Goal: Check status: Check status

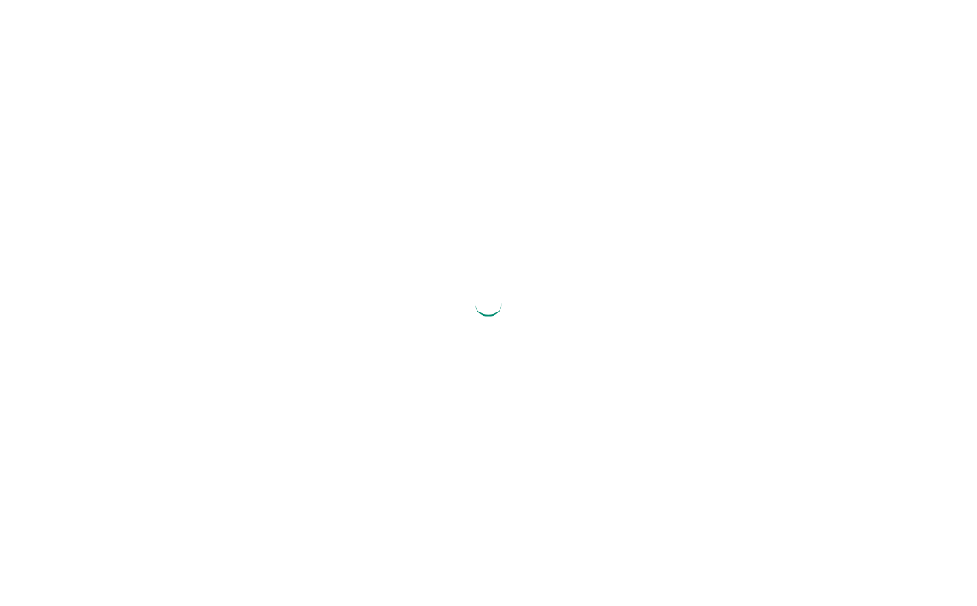
click at [976, 21] on div at bounding box center [488, 303] width 977 height 606
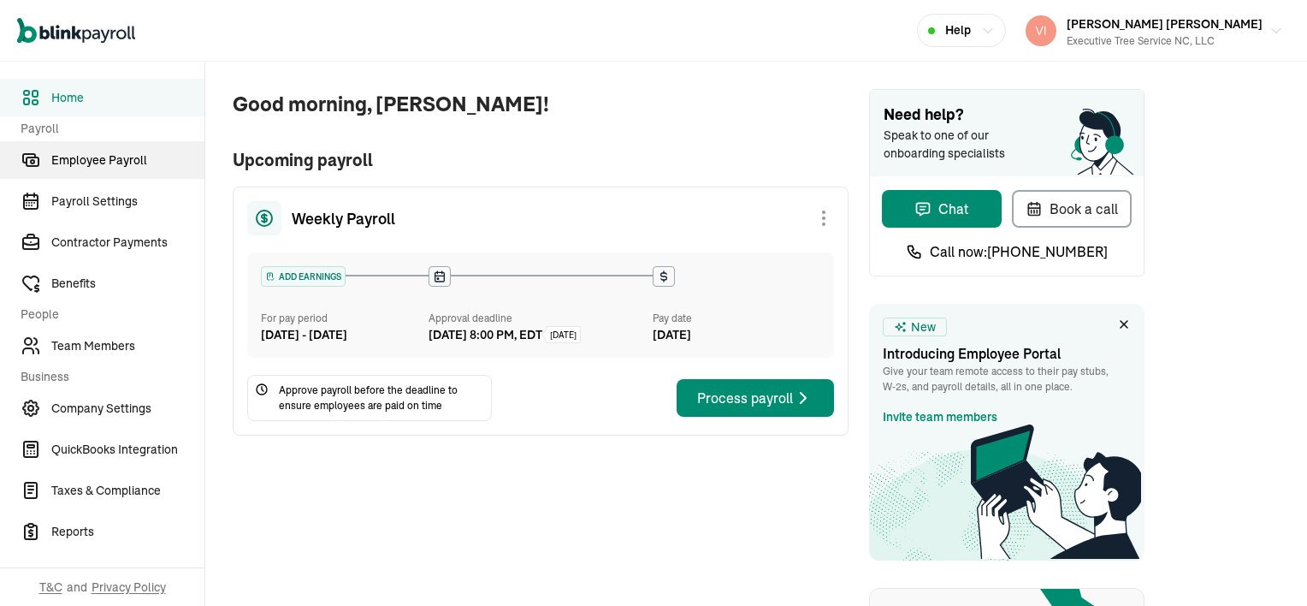
click at [65, 162] on span "Employee Payroll" at bounding box center [127, 160] width 153 height 18
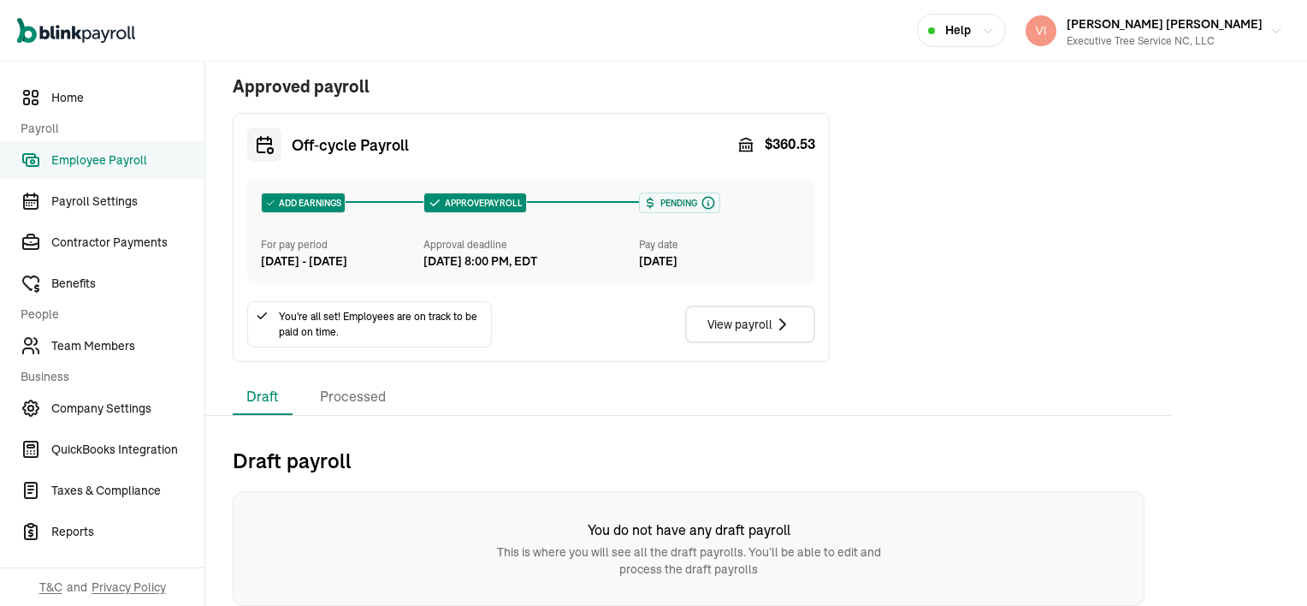
scroll to position [377, 0]
click at [352, 400] on li "Processed" at bounding box center [352, 397] width 93 height 36
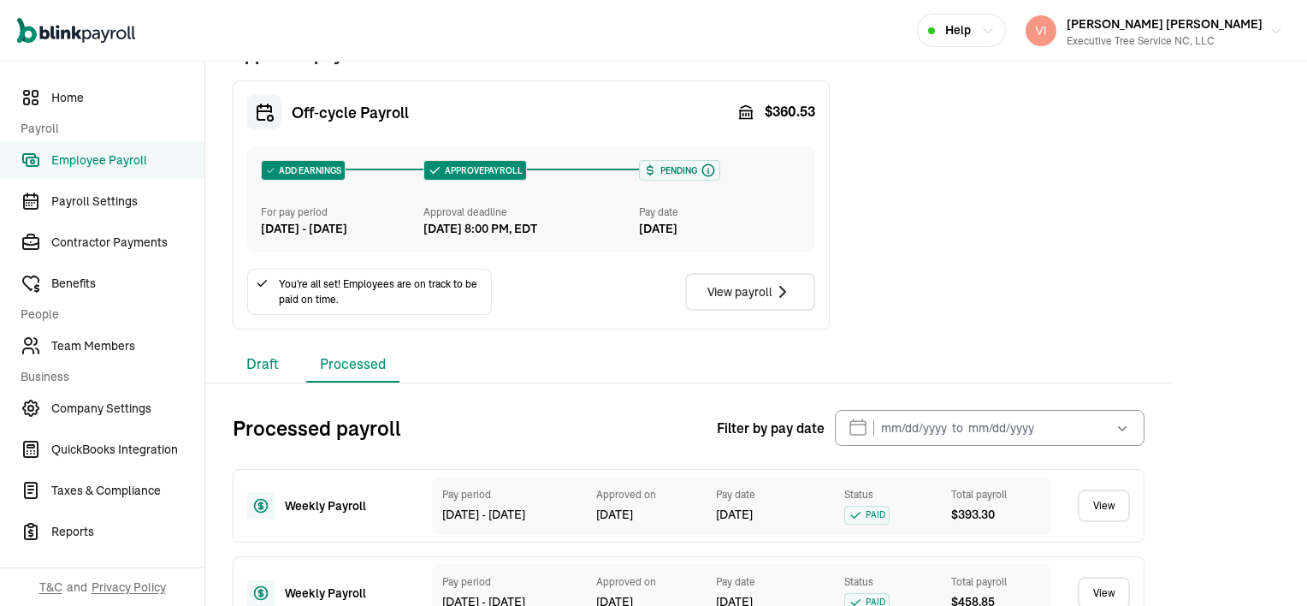
click at [255, 382] on li "Draft" at bounding box center [263, 364] width 60 height 36
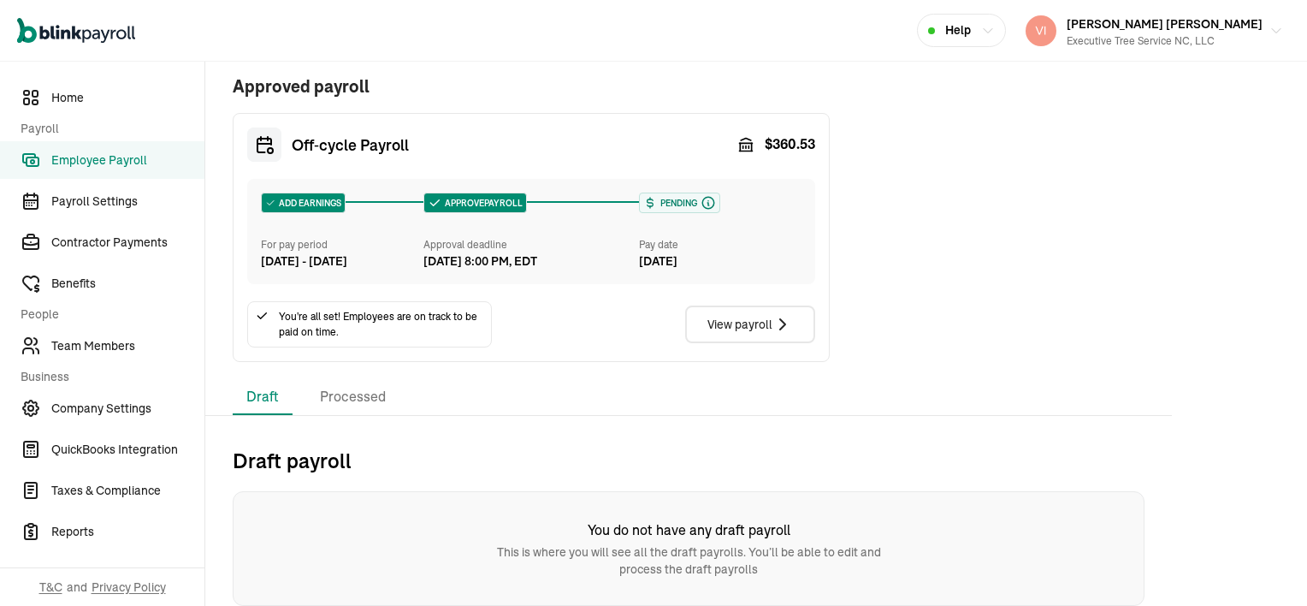
click at [255, 392] on li "Draft" at bounding box center [263, 397] width 60 height 36
